Goal: Information Seeking & Learning: Learn about a topic

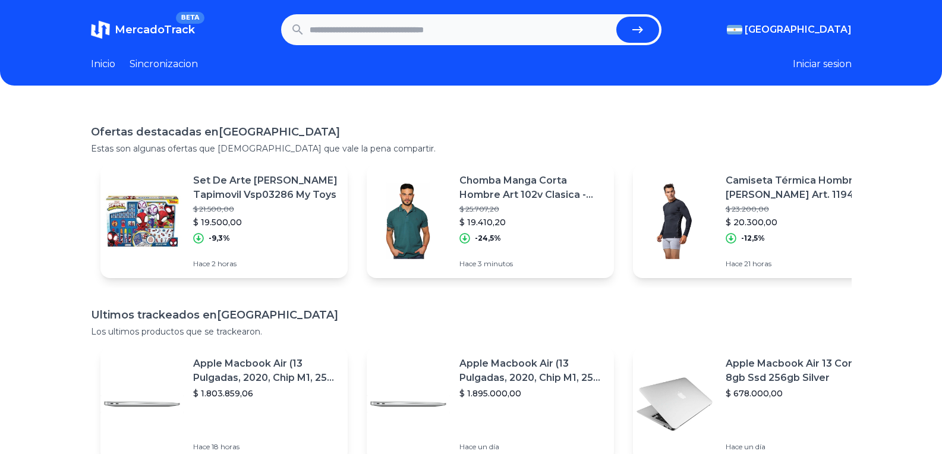
click at [382, 34] on input "text" at bounding box center [461, 30] width 302 height 26
paste input "**********"
type input "**********"
click at [616, 17] on button "submit" at bounding box center [637, 30] width 43 height 26
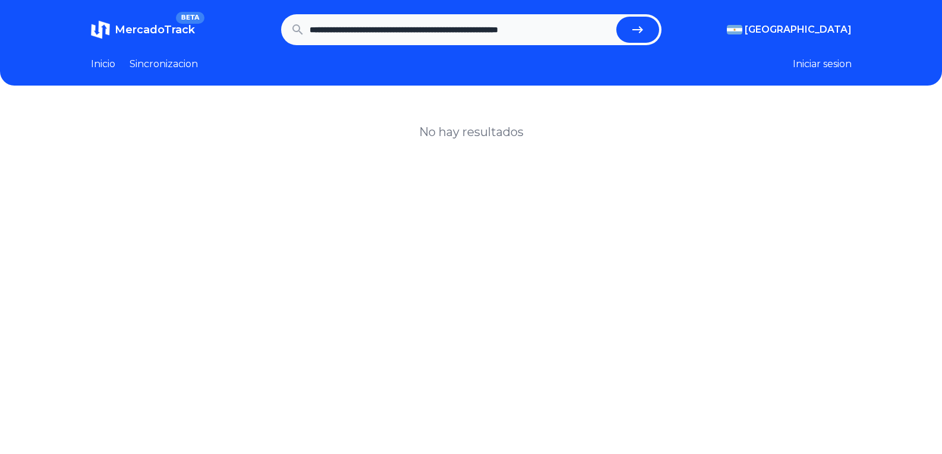
click at [342, 27] on input "**********" at bounding box center [461, 30] width 302 height 26
type input "***"
click at [616, 17] on button "submit" at bounding box center [637, 30] width 43 height 26
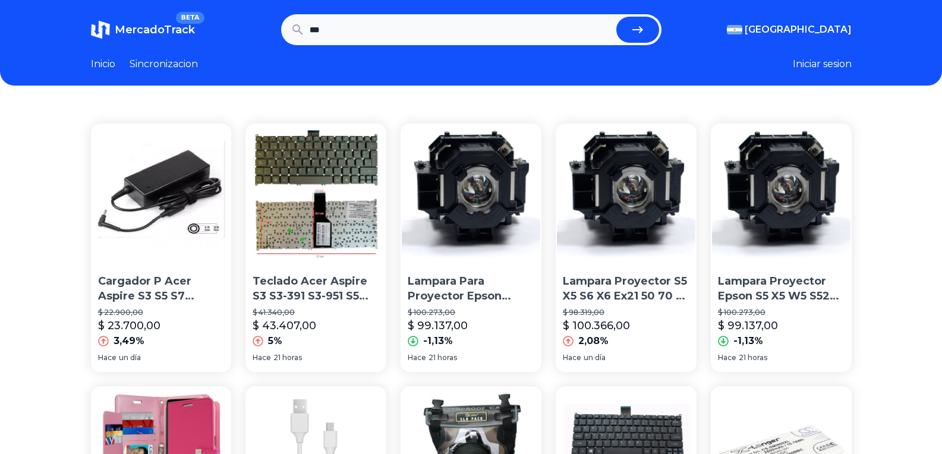
click at [342, 27] on input "***" at bounding box center [461, 30] width 302 height 26
type input "***"
click at [616, 17] on button "submit" at bounding box center [637, 30] width 43 height 26
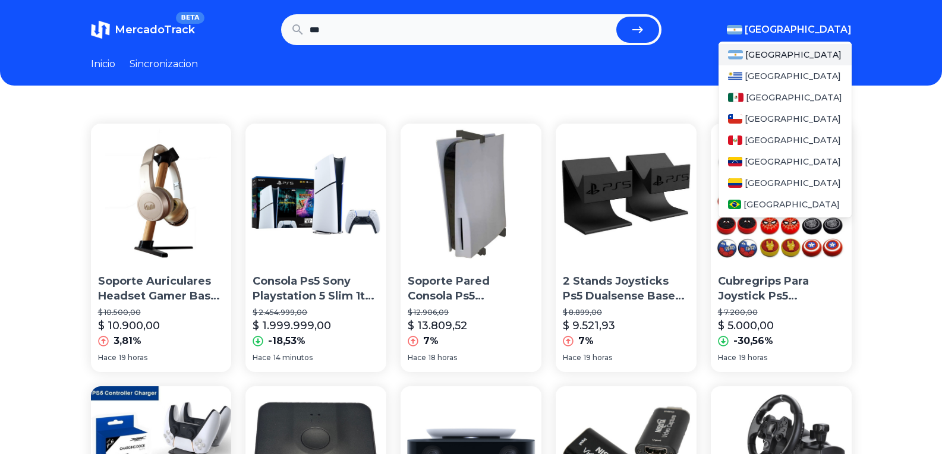
click at [836, 29] on span "[GEOGRAPHIC_DATA]" at bounding box center [797, 30] width 107 height 14
click at [769, 103] on span "[GEOGRAPHIC_DATA]" at bounding box center [794, 97] width 96 height 12
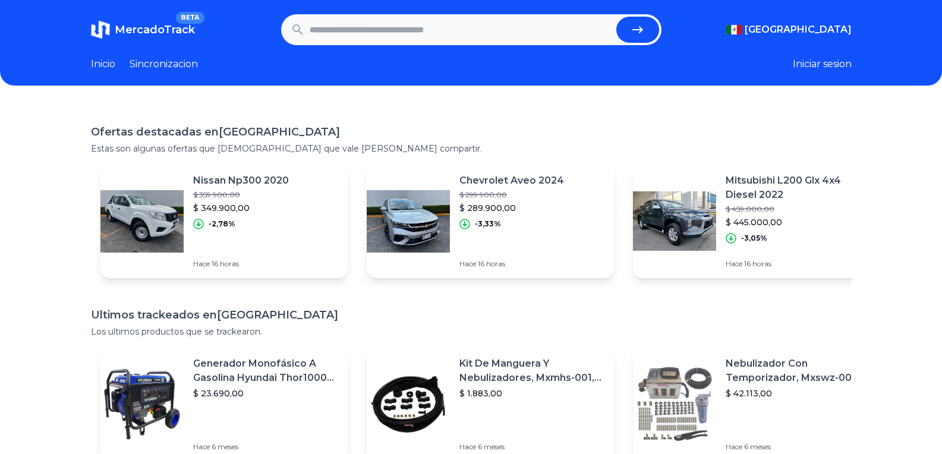
click at [416, 130] on h1 "Ofertas destacadas en Mexico" at bounding box center [471, 132] width 760 height 17
click at [397, 33] on input "text" at bounding box center [461, 30] width 302 height 26
type input "***"
click at [616, 17] on button "submit" at bounding box center [637, 30] width 43 height 26
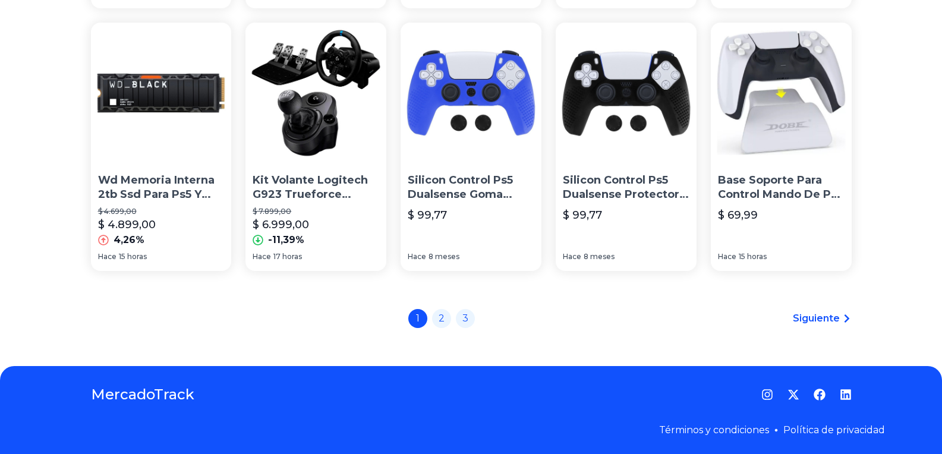
scroll to position [891, 0]
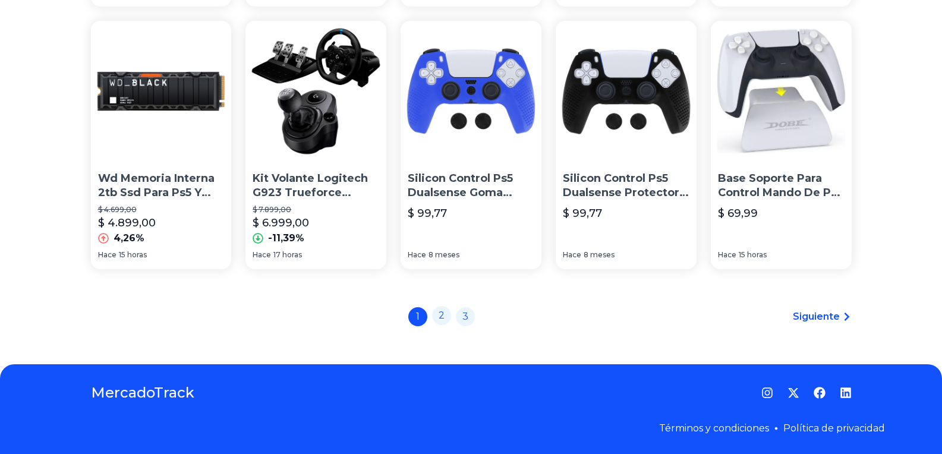
click at [447, 316] on link "2" at bounding box center [441, 315] width 19 height 19
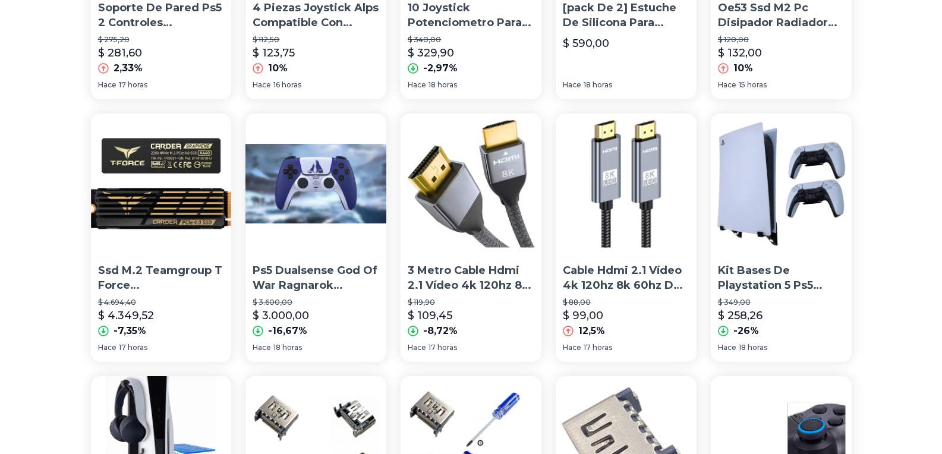
scroll to position [653, 0]
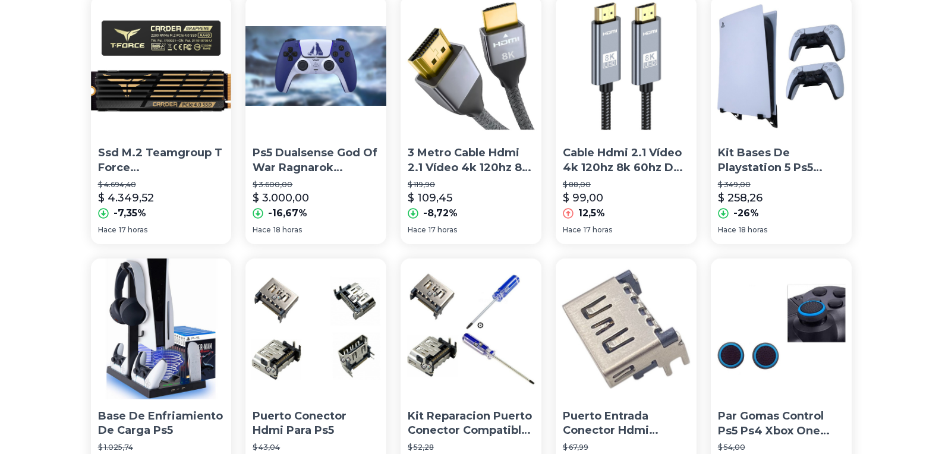
click at [881, 200] on div "Base Ó Soporte De Pared Para Ps5 Con Led, Controles Y Juegos $ 1.015,55 $ 962,1…" at bounding box center [471, 17] width 942 height 1132
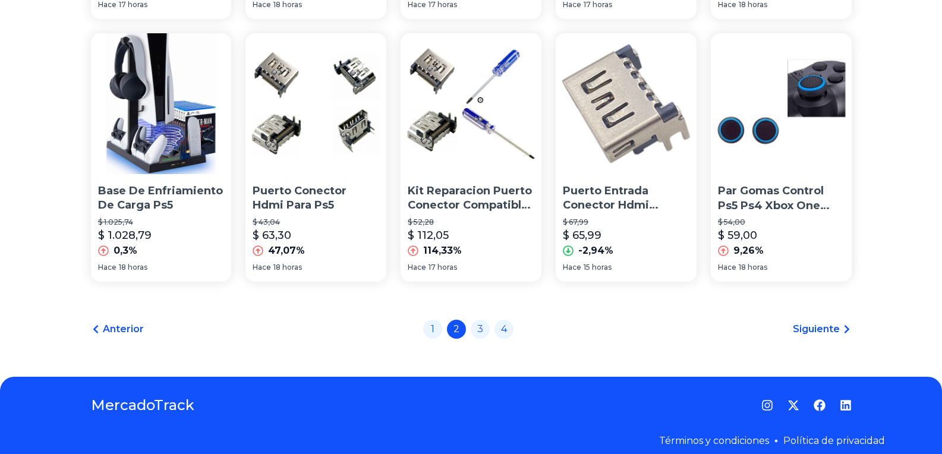
scroll to position [891, 0]
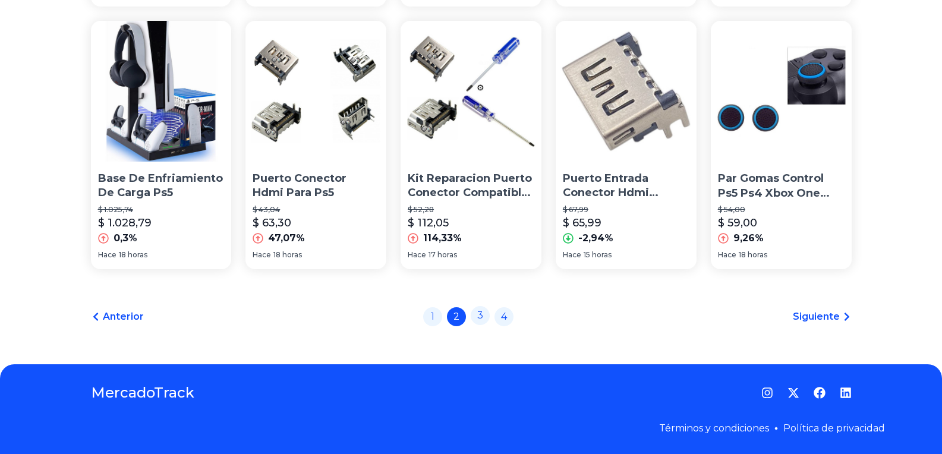
click at [482, 320] on link "3" at bounding box center [479, 315] width 19 height 19
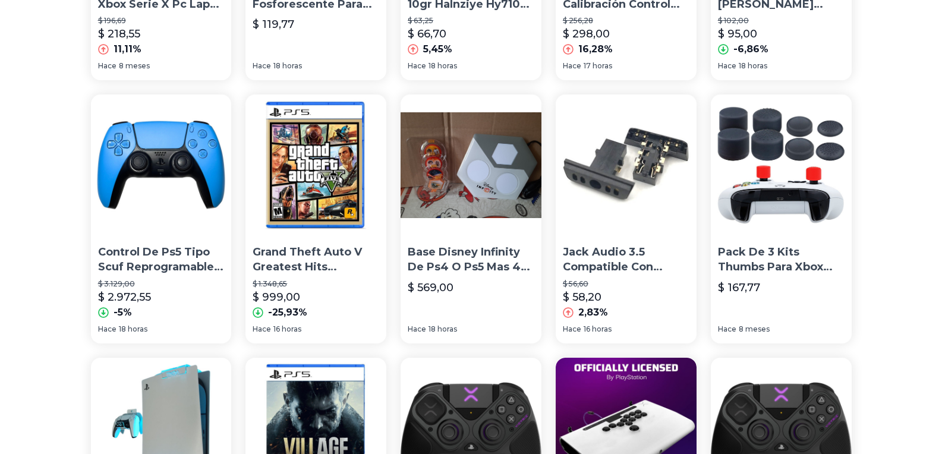
click at [70, 224] on div "Diadema Gamer Ps5 Xbox Serie X Pc Lap 3.5mm 7.1 Canales Pink $ 196,69 $ 218,55 …" at bounding box center [471, 379] width 942 height 1132
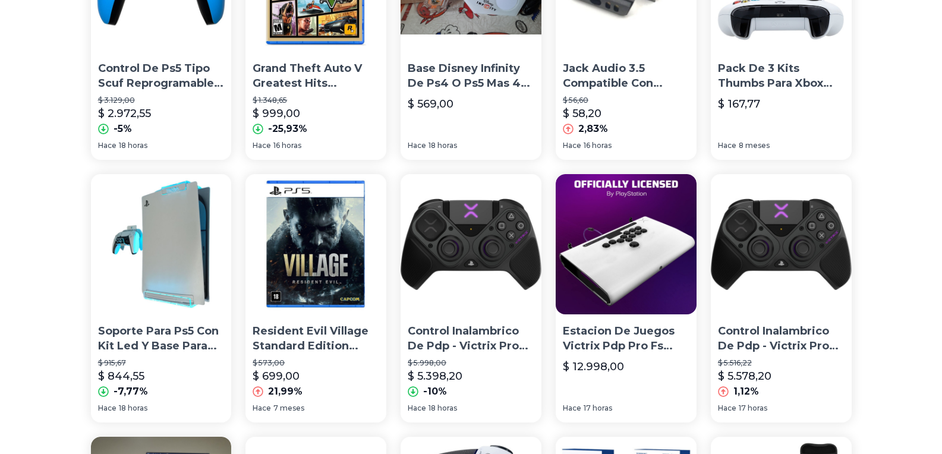
click at [63, 212] on div "Diadema Gamer Ps5 Xbox Serie X Pc Lap 3.5mm 7.1 Canales Pink $ 196,69 $ 218,55 …" at bounding box center [471, 195] width 942 height 1132
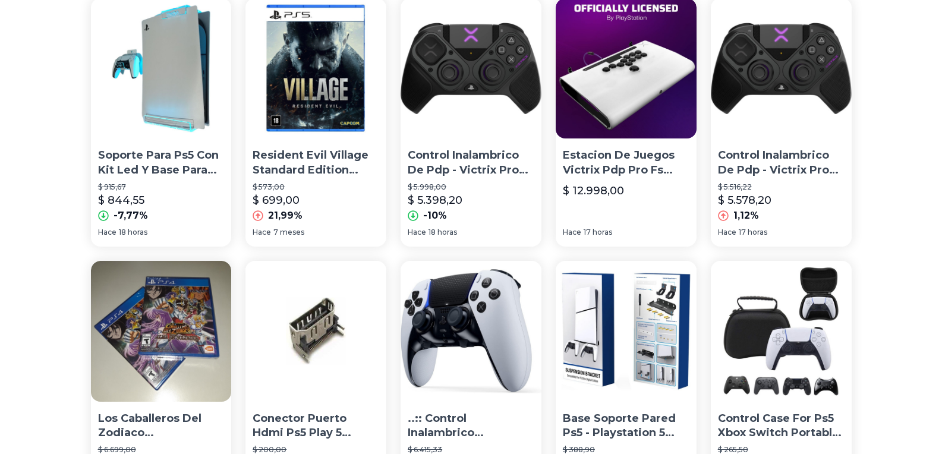
click at [63, 212] on div "Diadema Gamer Ps5 Xbox Serie X Pc Lap 3.5mm 7.1 Canales Pink $ 196,69 $ 218,55 …" at bounding box center [471, 19] width 942 height 1132
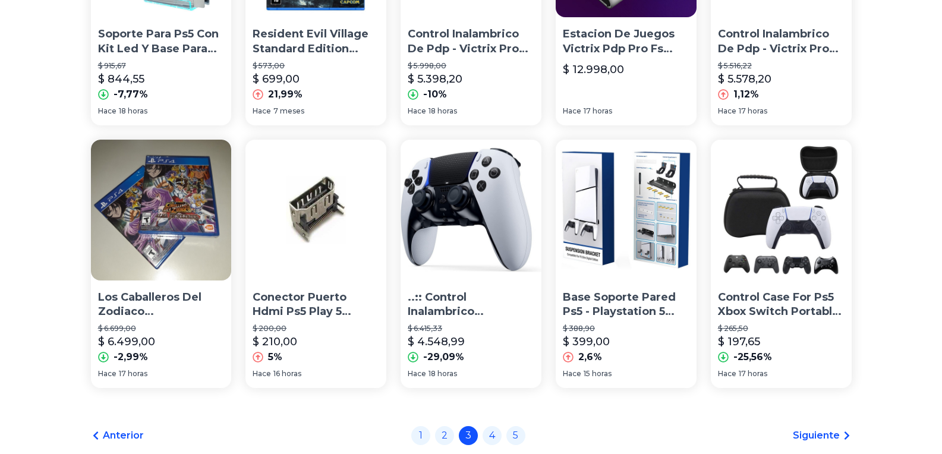
scroll to position [832, 0]
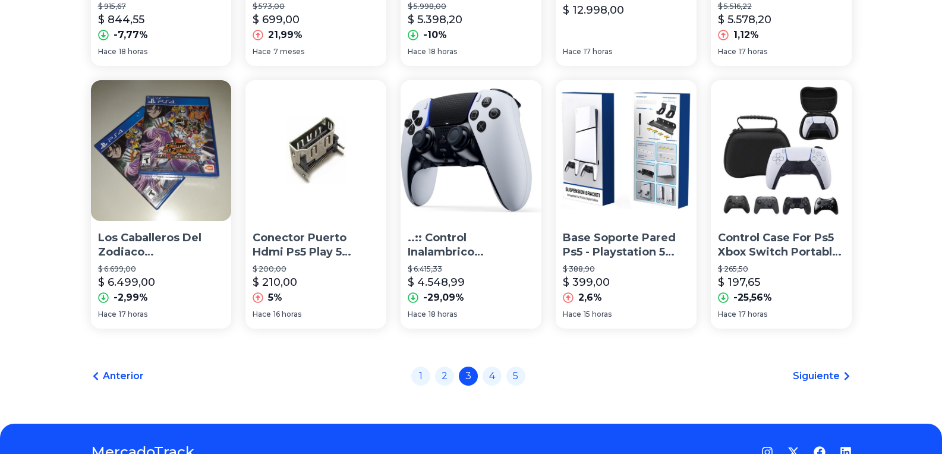
click at [816, 378] on span "Siguiente" at bounding box center [815, 376] width 47 height 14
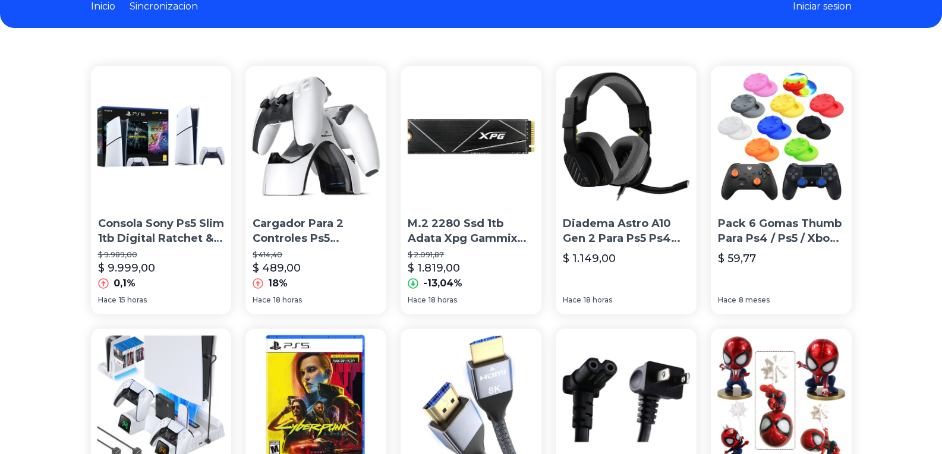
scroll to position [59, 0]
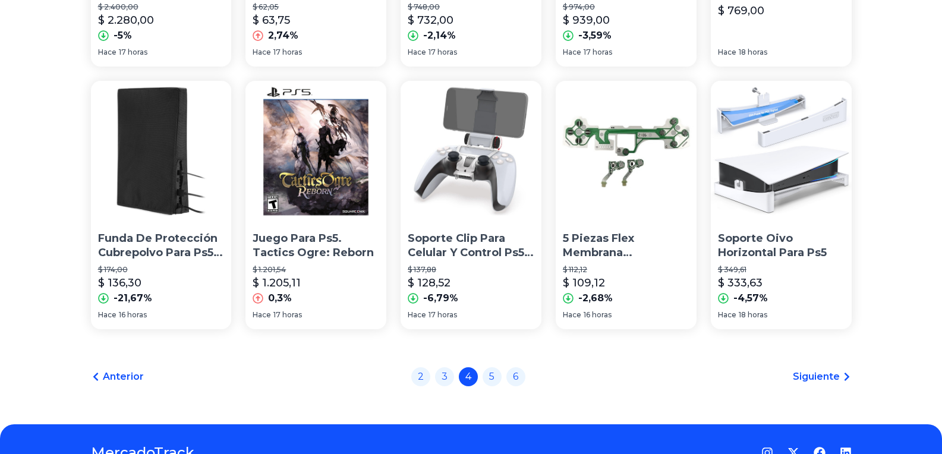
scroll to position [892, 0]
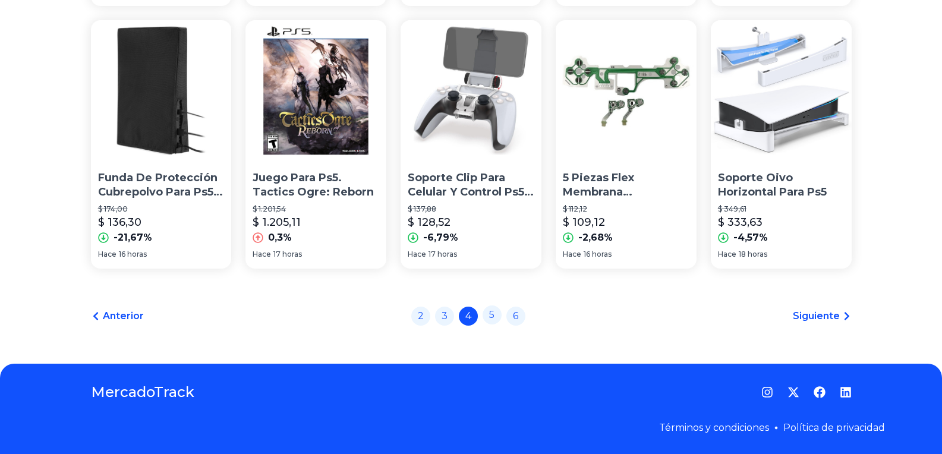
click at [497, 310] on link "5" at bounding box center [491, 314] width 19 height 19
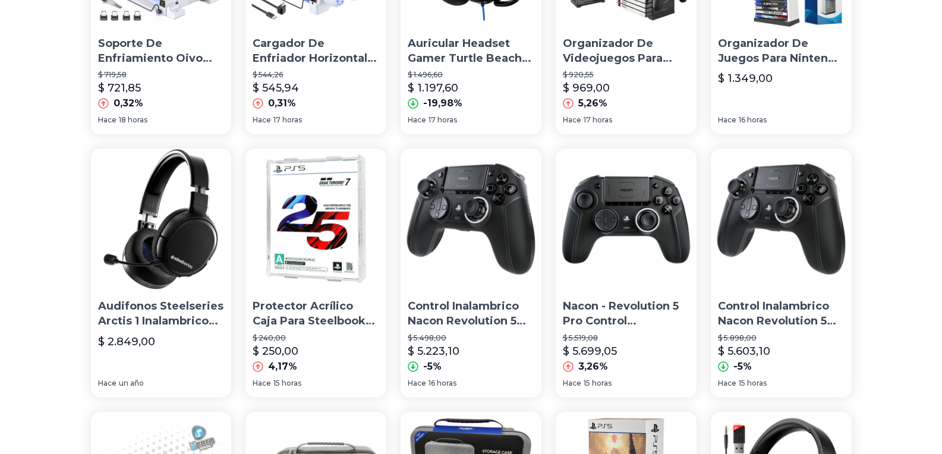
click at [17, 154] on div "Soporte De Enfriamiento Oivo Horizontal C/cargador Para Ps5 $ 719,58 $ 721,85 0…" at bounding box center [471, 433] width 942 height 1132
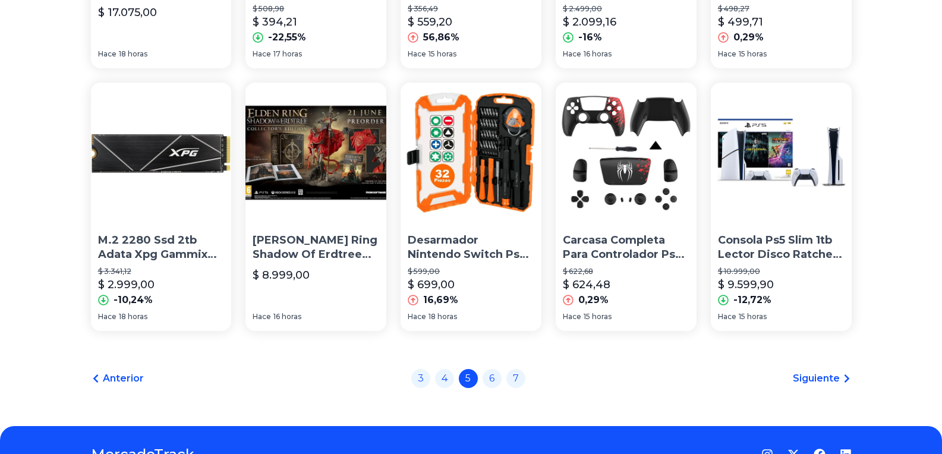
scroll to position [832, 0]
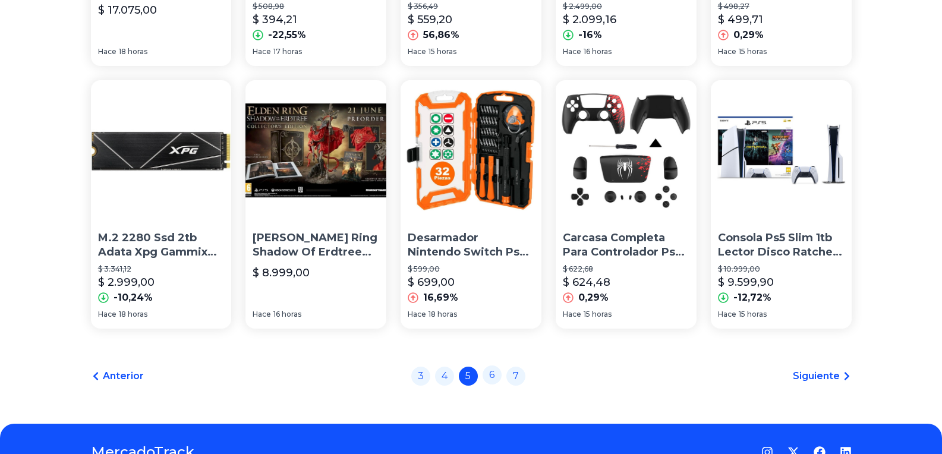
click at [501, 375] on link "6" at bounding box center [491, 374] width 19 height 19
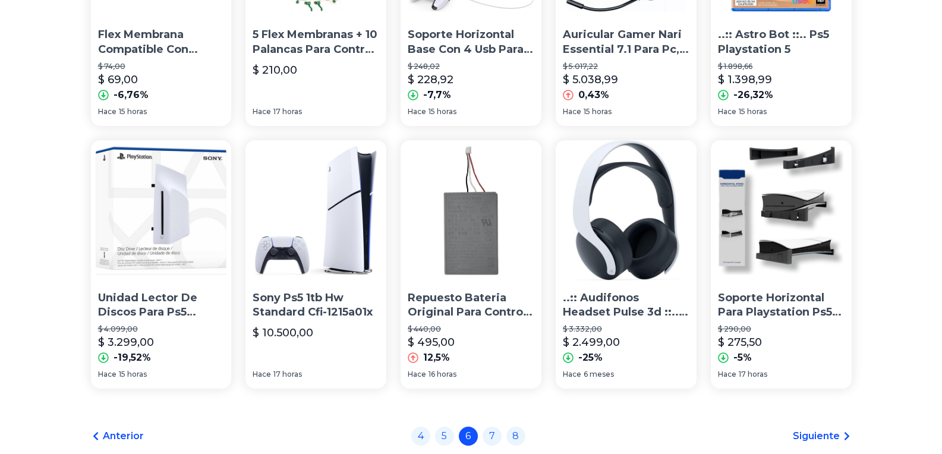
scroll to position [772, 0]
click at [498, 434] on link "7" at bounding box center [491, 434] width 19 height 19
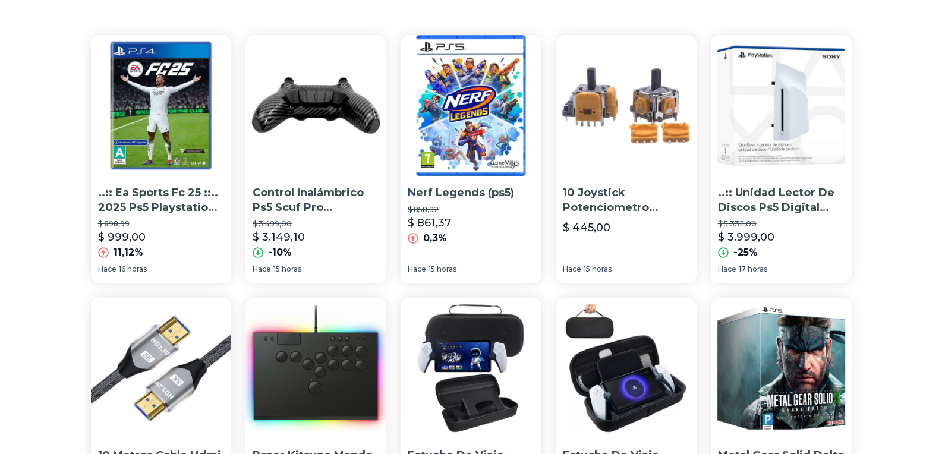
scroll to position [238, 0]
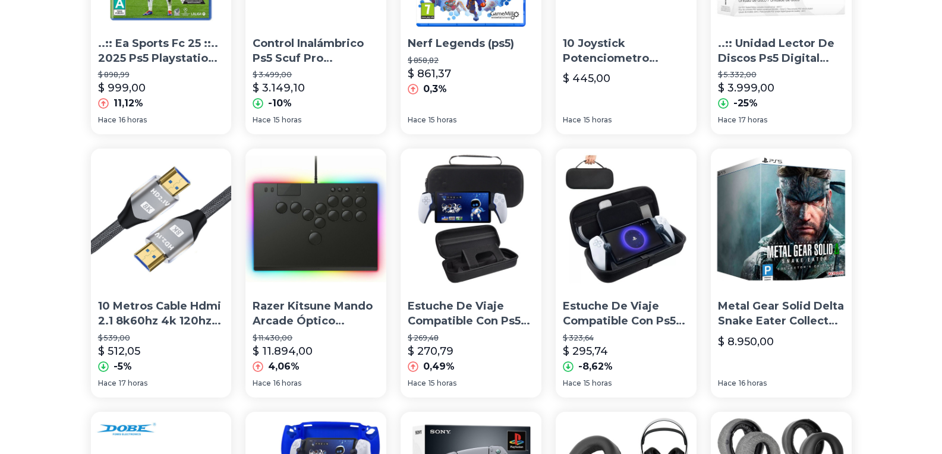
click at [789, 316] on p "Metal Gear Solid Delta Snake Eater Collector Edition Ps5 Pre" at bounding box center [781, 314] width 127 height 30
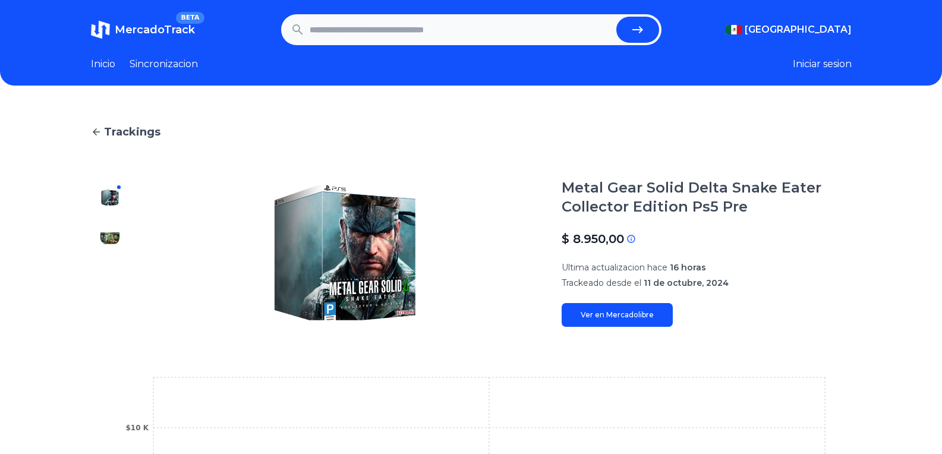
click at [368, 290] on img at bounding box center [345, 252] width 385 height 149
